Goal: Information Seeking & Learning: Learn about a topic

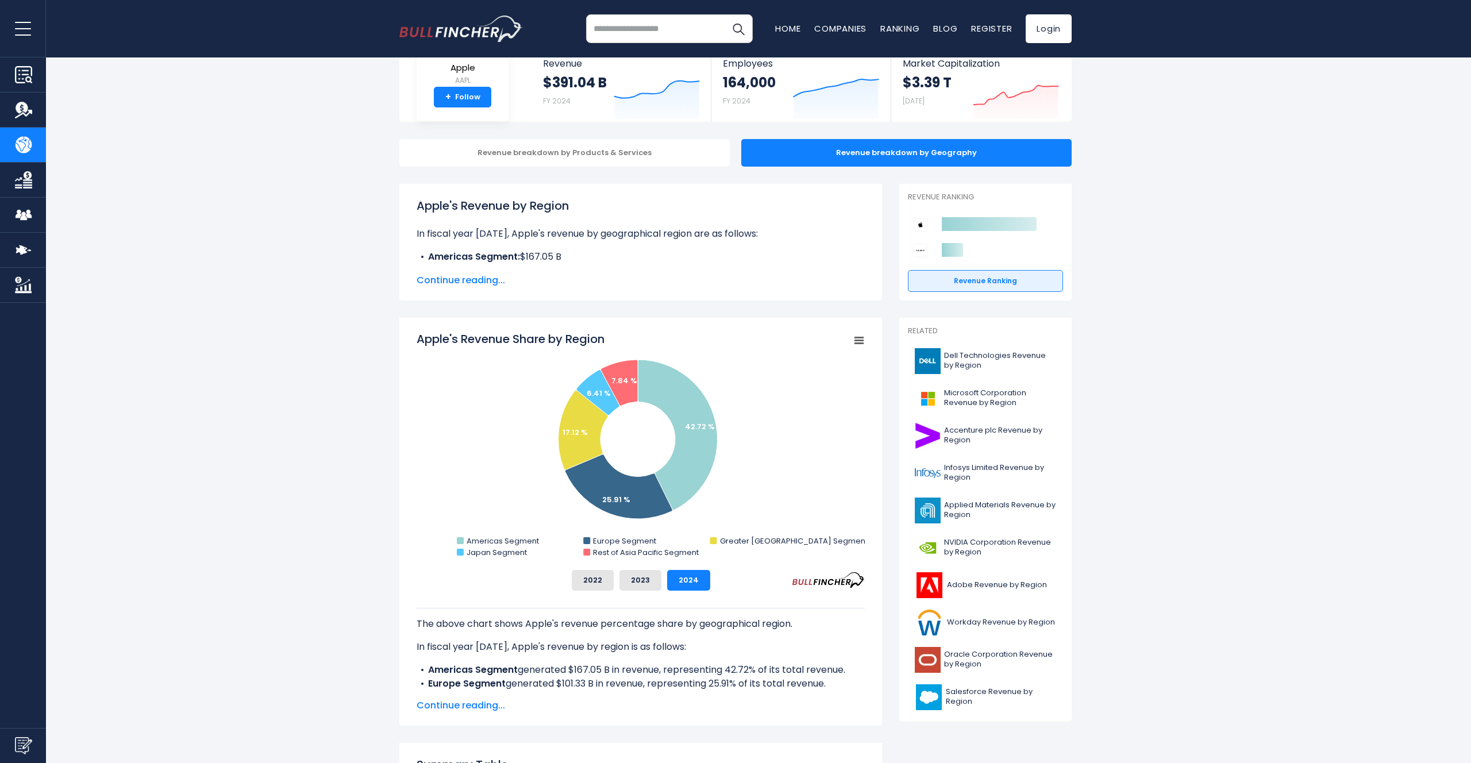
scroll to position [74, 0]
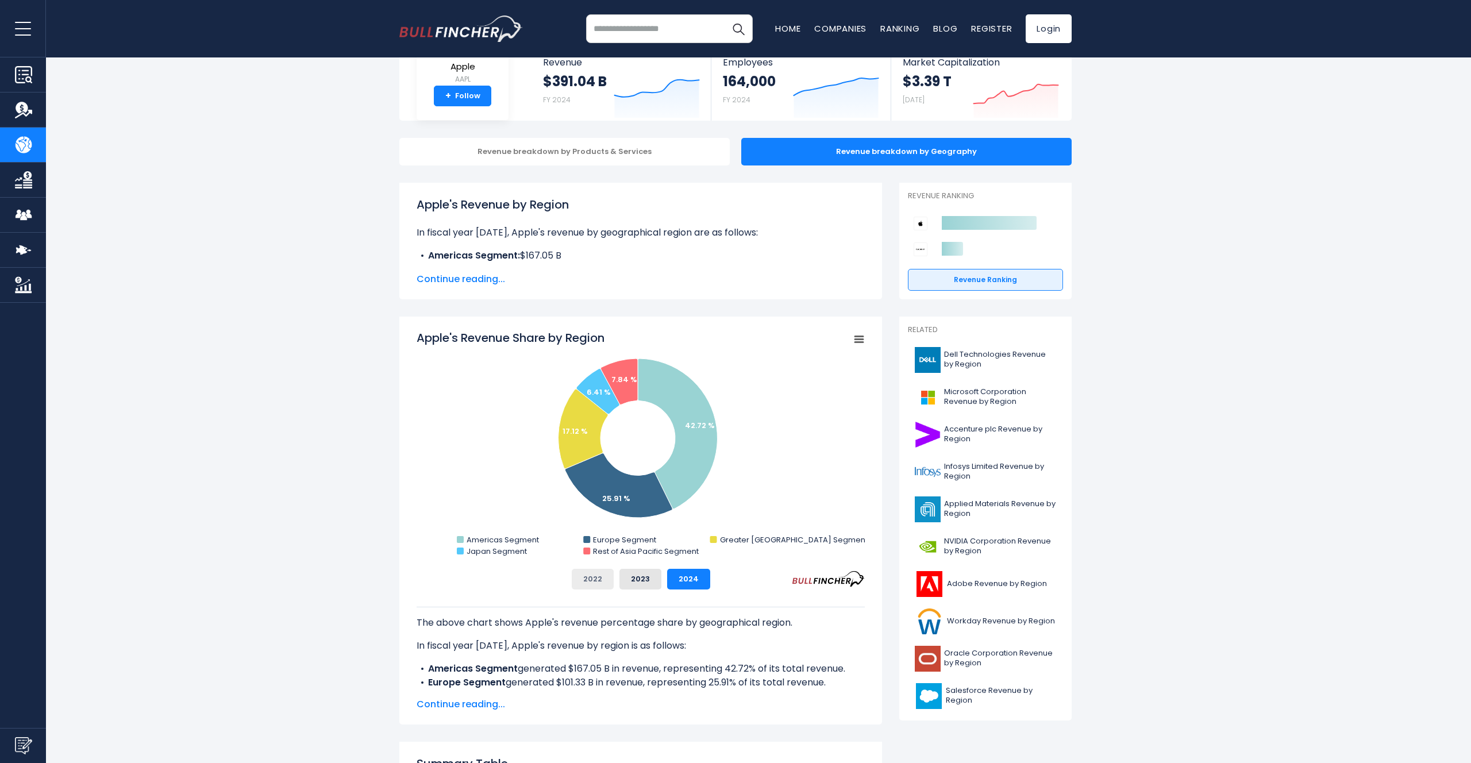
click at [604, 579] on button "2022" at bounding box center [593, 579] width 42 height 21
click at [624, 582] on button "2023" at bounding box center [640, 579] width 42 height 21
click at [667, 581] on button "2024" at bounding box center [688, 579] width 43 height 21
click at [600, 581] on button "2022" at bounding box center [593, 579] width 42 height 21
click at [643, 576] on button "2023" at bounding box center [640, 579] width 42 height 21
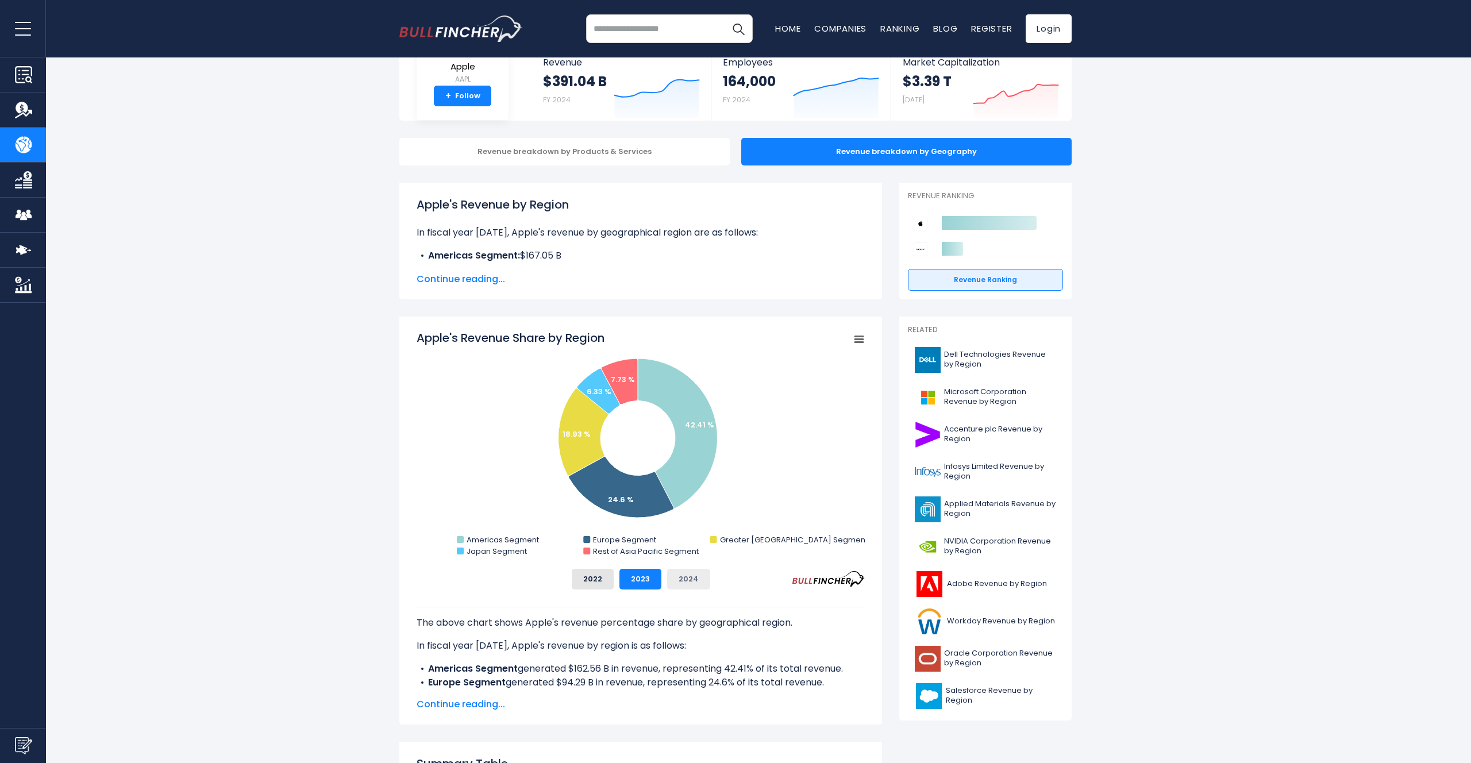
click at [698, 576] on button "2024" at bounding box center [688, 579] width 43 height 21
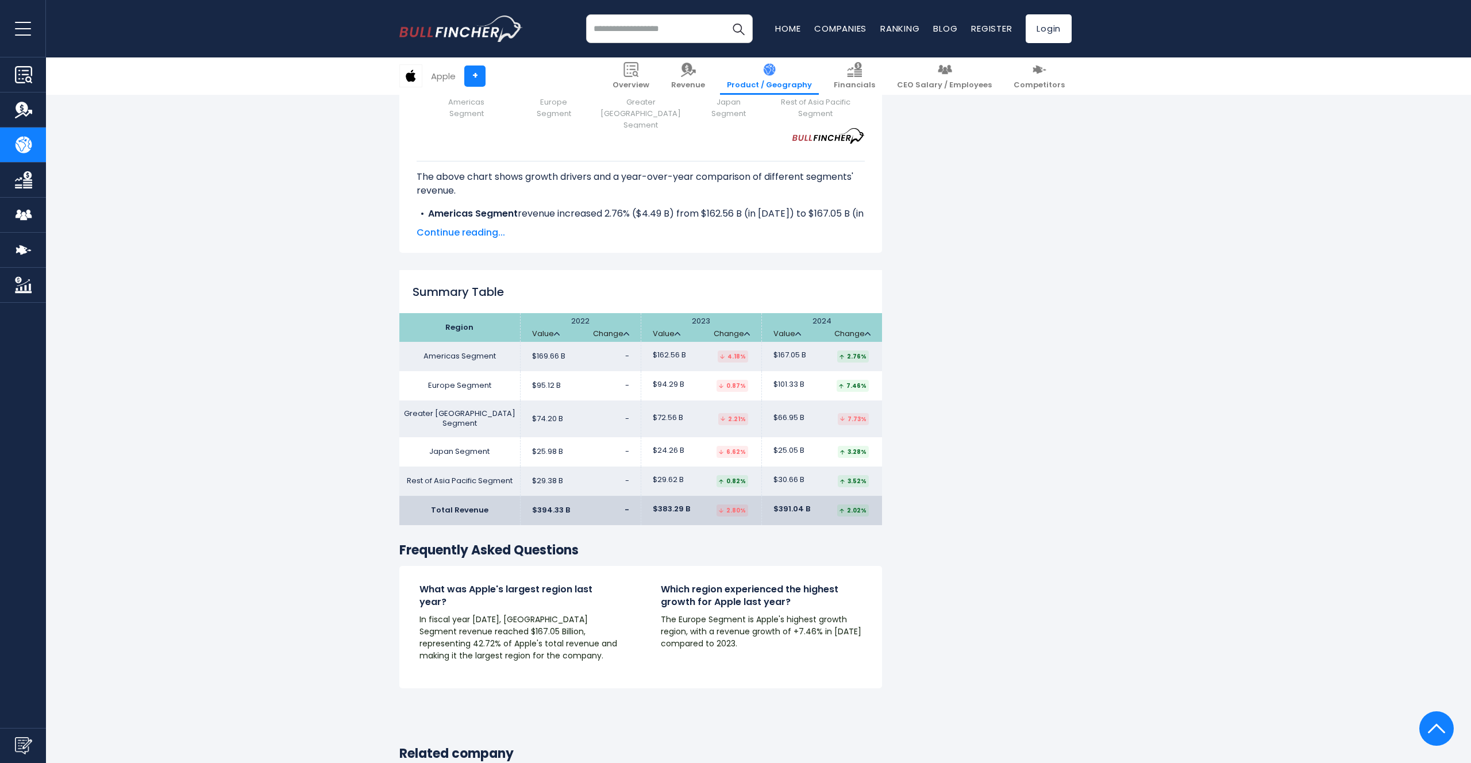
scroll to position [1797, 0]
